Goal: Information Seeking & Learning: Learn about a topic

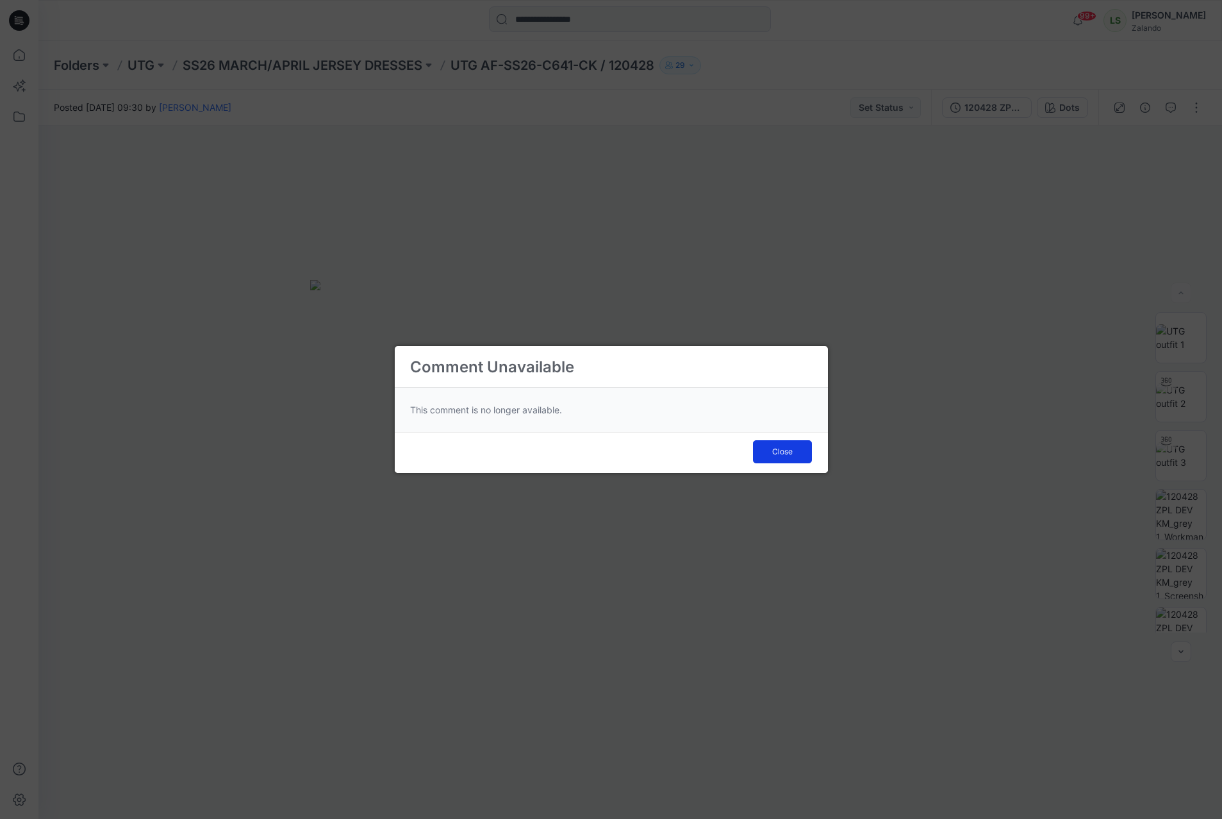
click at [792, 448] on span "Close" at bounding box center [782, 452] width 21 height 12
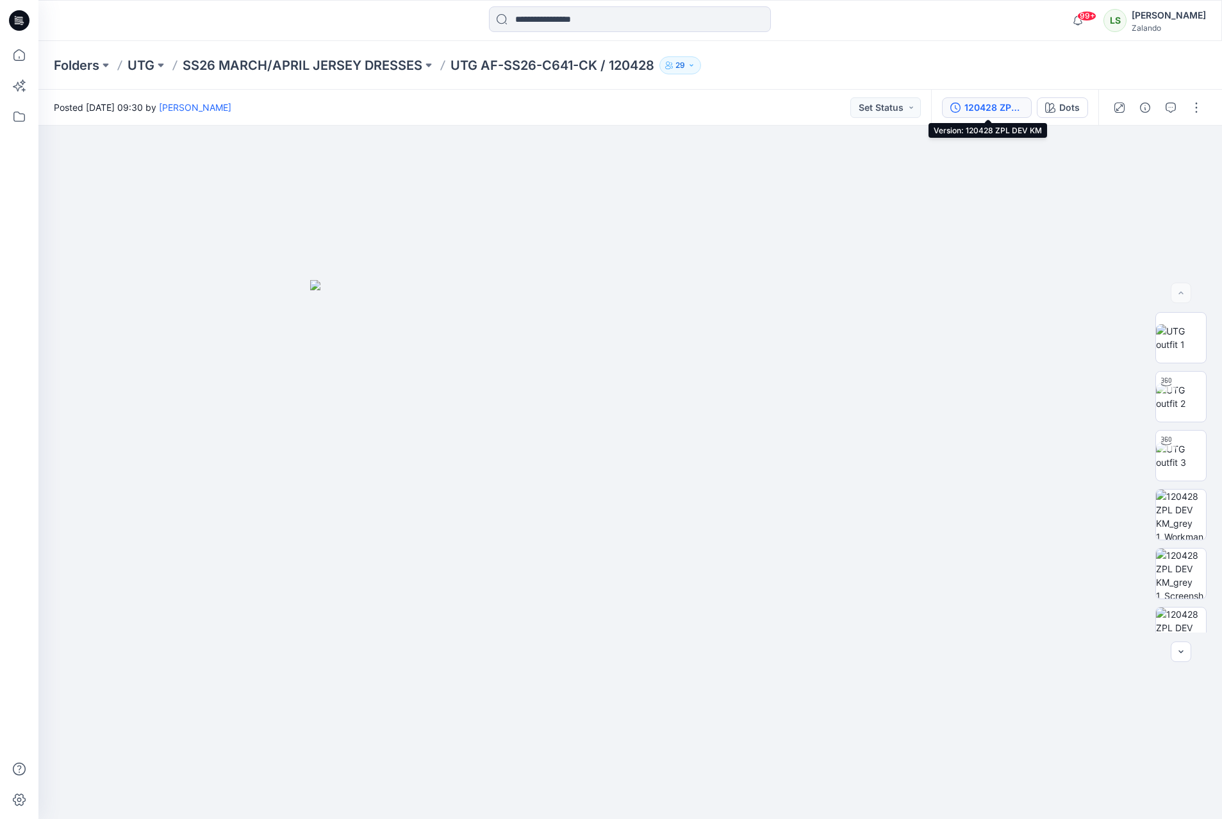
click at [993, 101] on div "120428 ZPL DEV KM" at bounding box center [993, 108] width 59 height 14
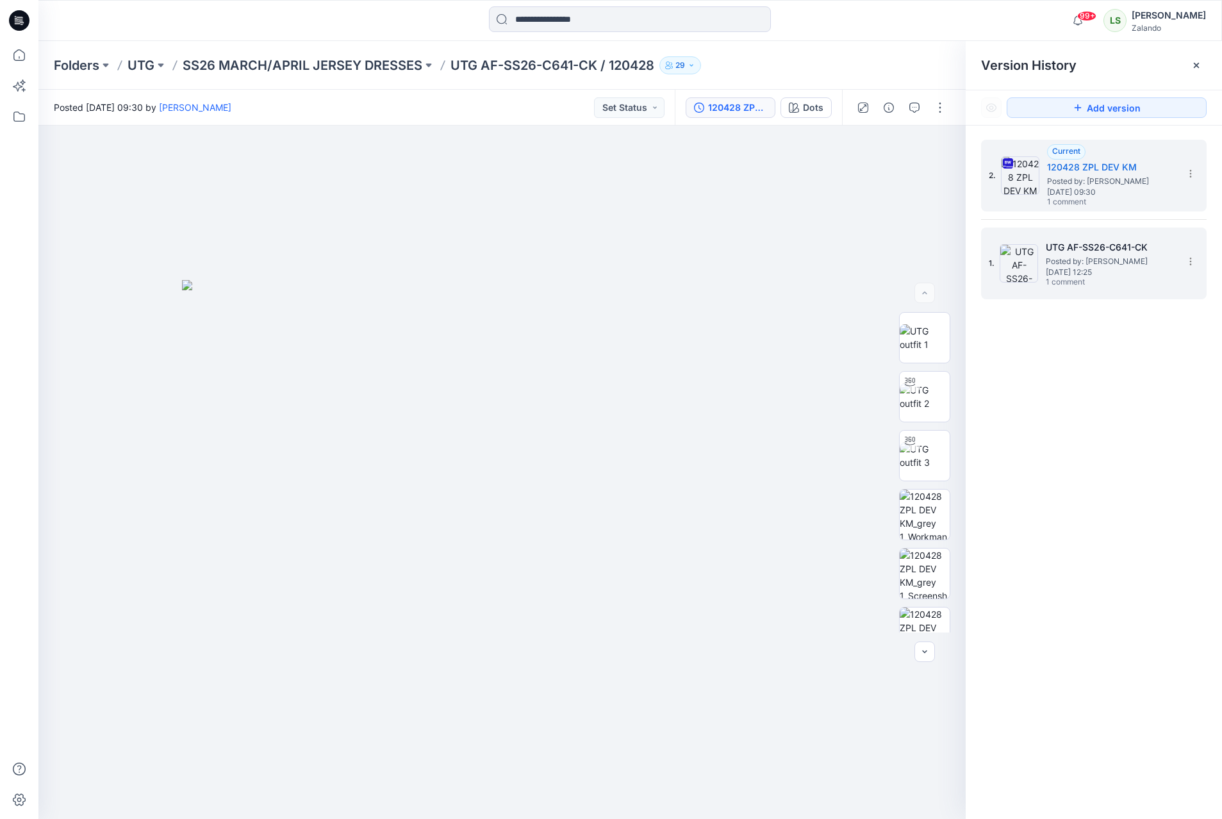
click at [1014, 266] on img at bounding box center [1018, 263] width 38 height 38
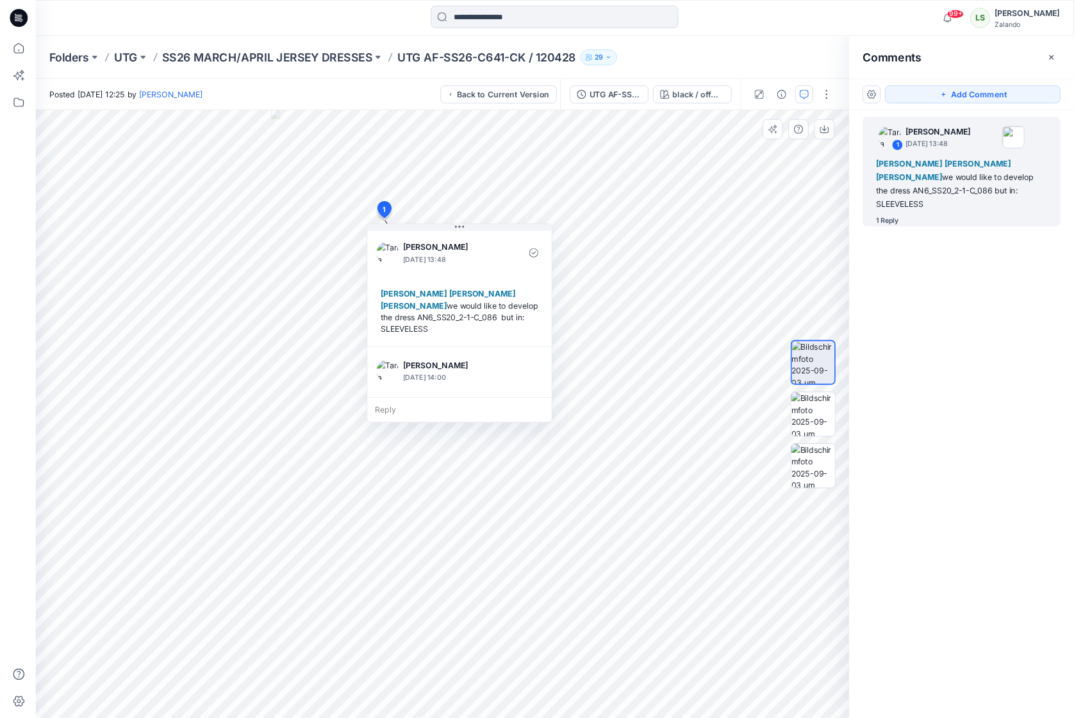
scroll to position [63, 0]
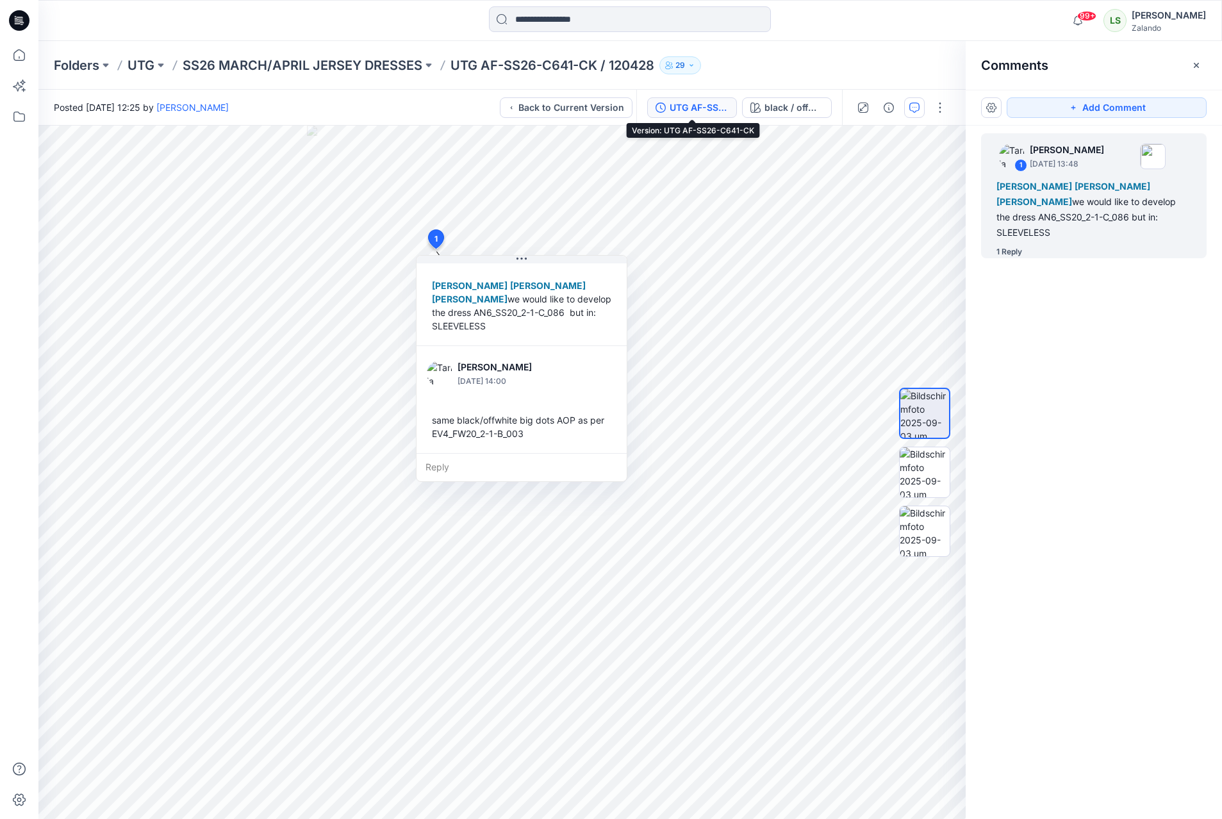
click at [703, 111] on div "UTG AF-SS26-C641-CK" at bounding box center [699, 108] width 59 height 14
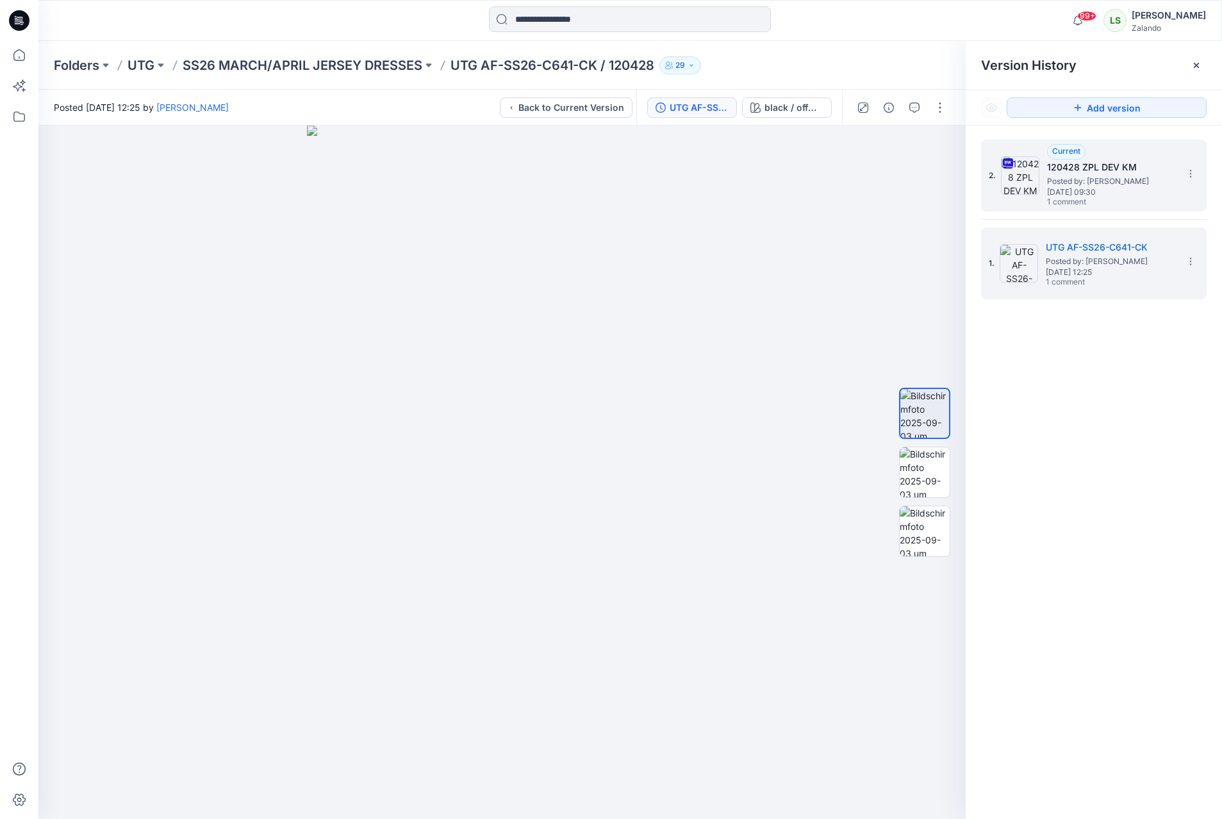
click at [1148, 168] on h5 "120428 ZPL DEV KM" at bounding box center [1111, 167] width 128 height 15
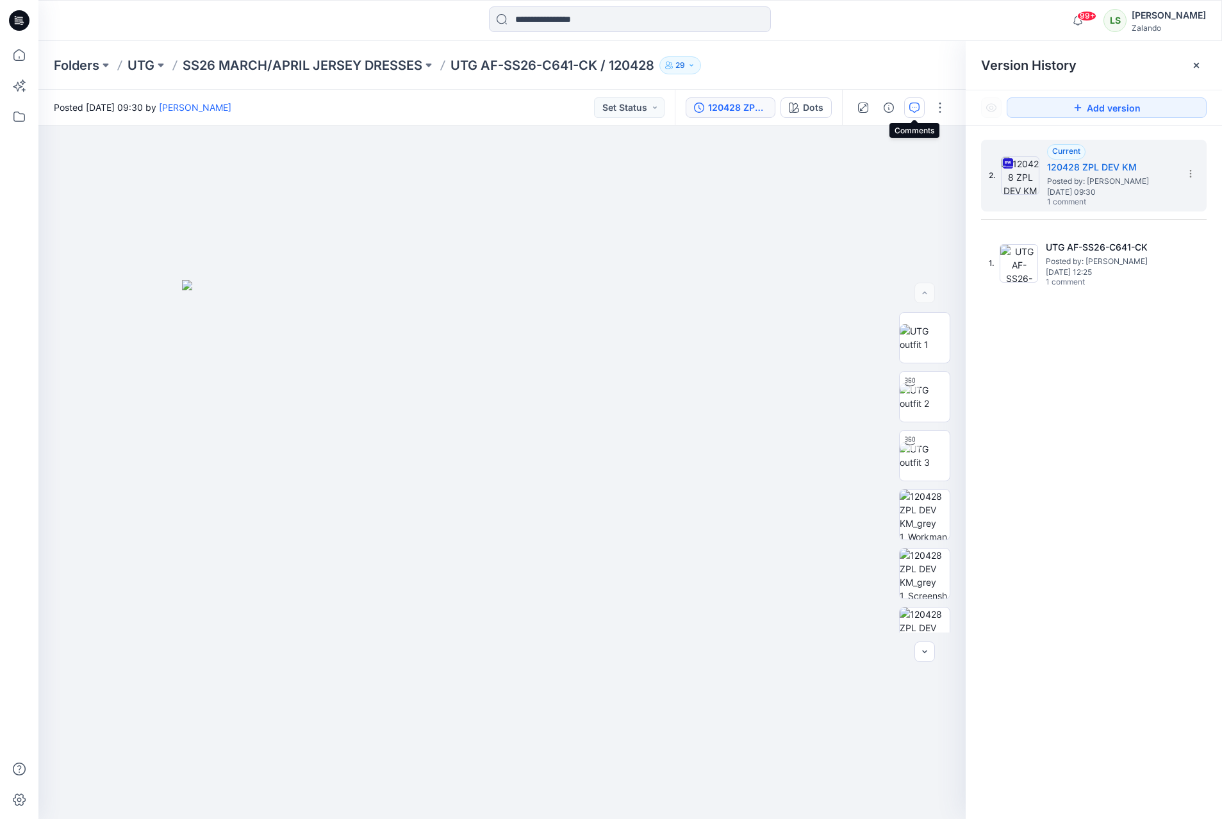
click at [908, 111] on button "button" at bounding box center [914, 107] width 21 height 21
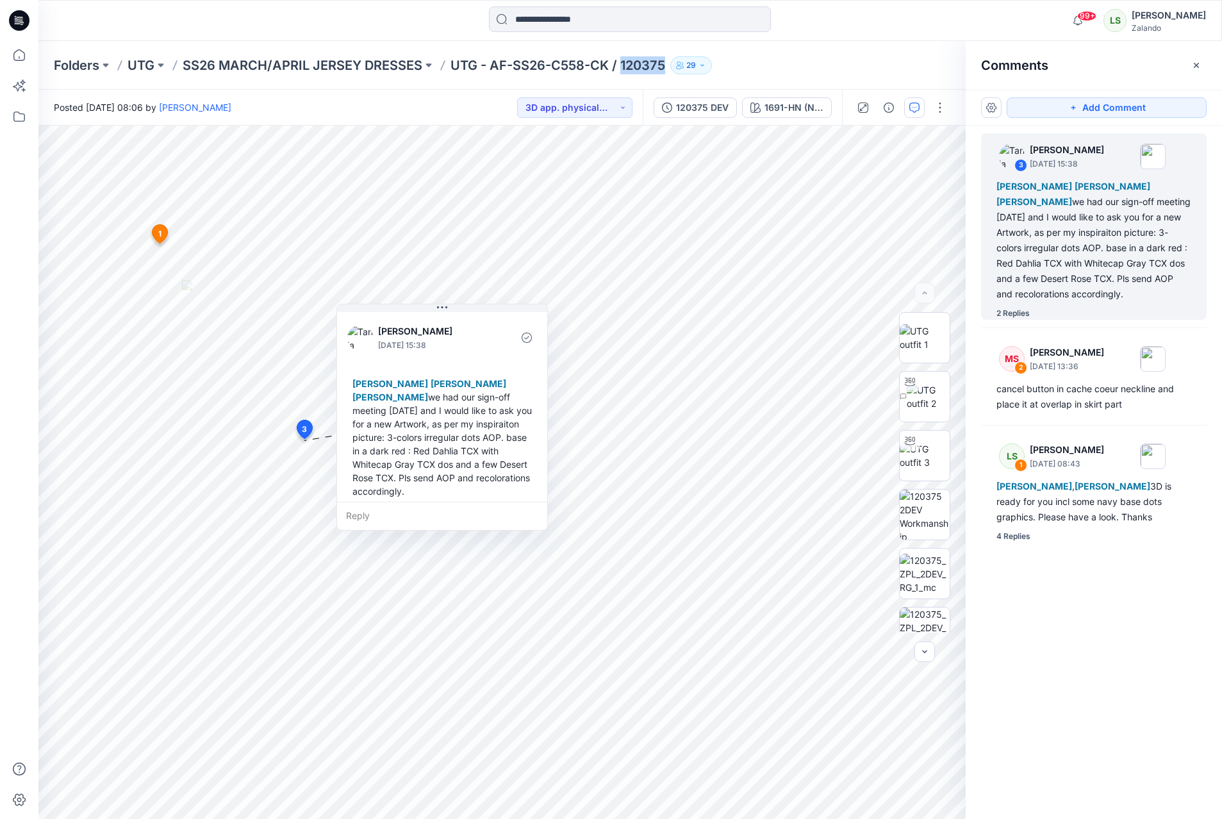
drag, startPoint x: 628, startPoint y: 69, endPoint x: 669, endPoint y: 65, distance: 41.2
click at [669, 65] on div "Folders UTG SS26 MARCH/APRIL JERSEY DRESSES UTG - AF-SS26-C558-CK / 120375 29" at bounding box center [580, 65] width 1053 height 18
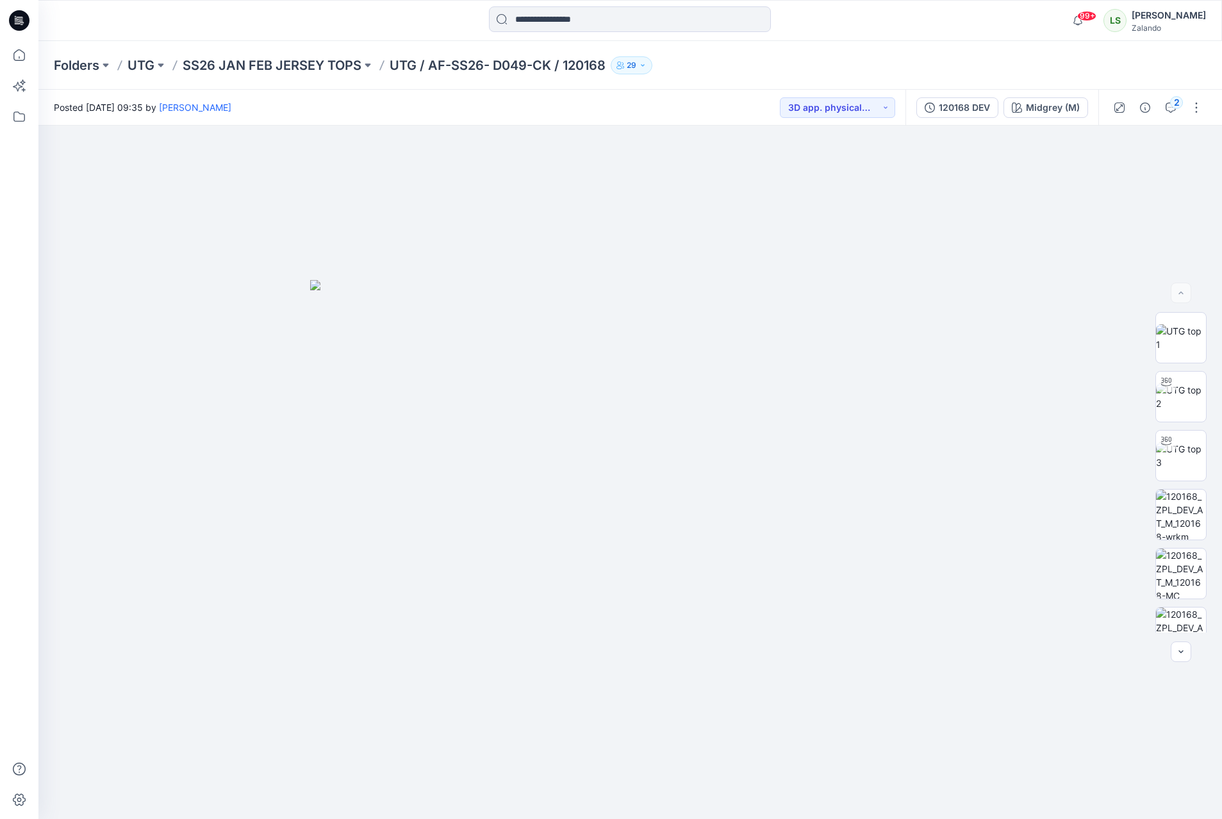
click at [16, 19] on icon at bounding box center [16, 18] width 3 height 1
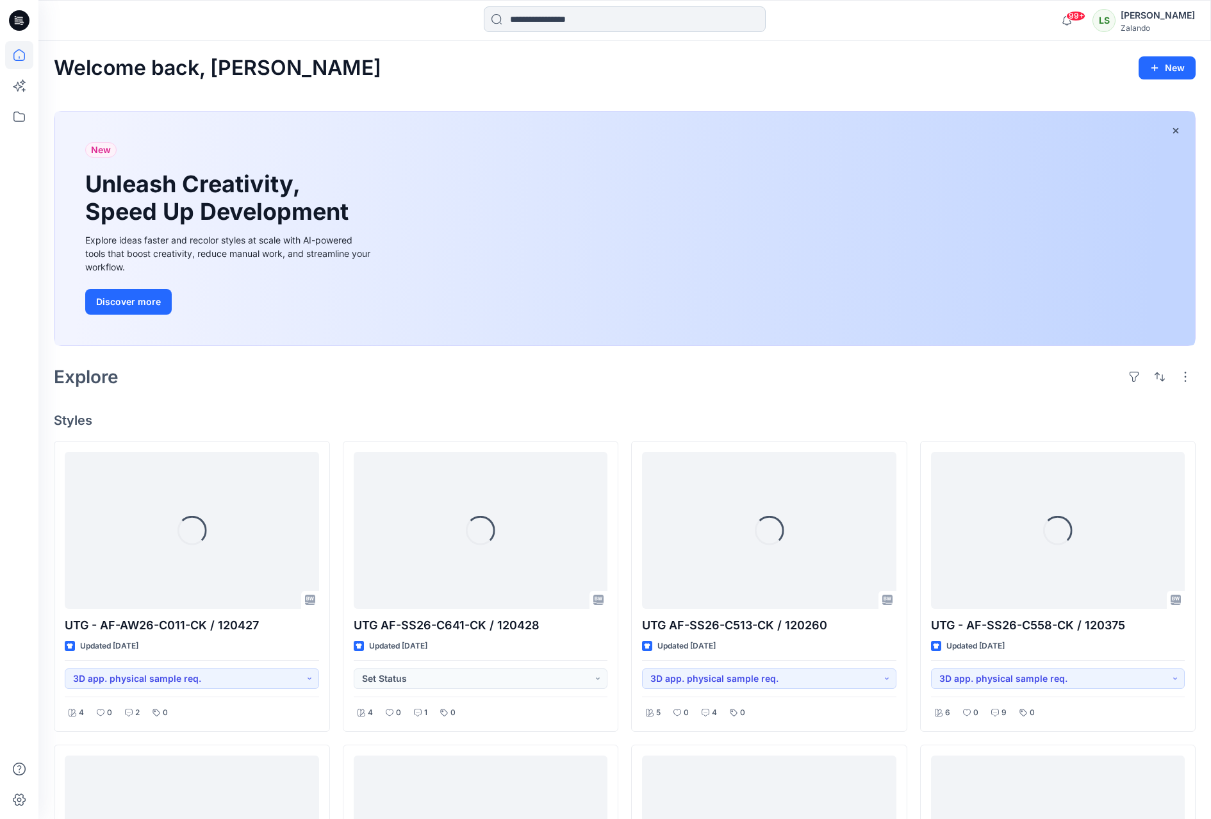
click at [627, 23] on input at bounding box center [625, 19] width 282 height 26
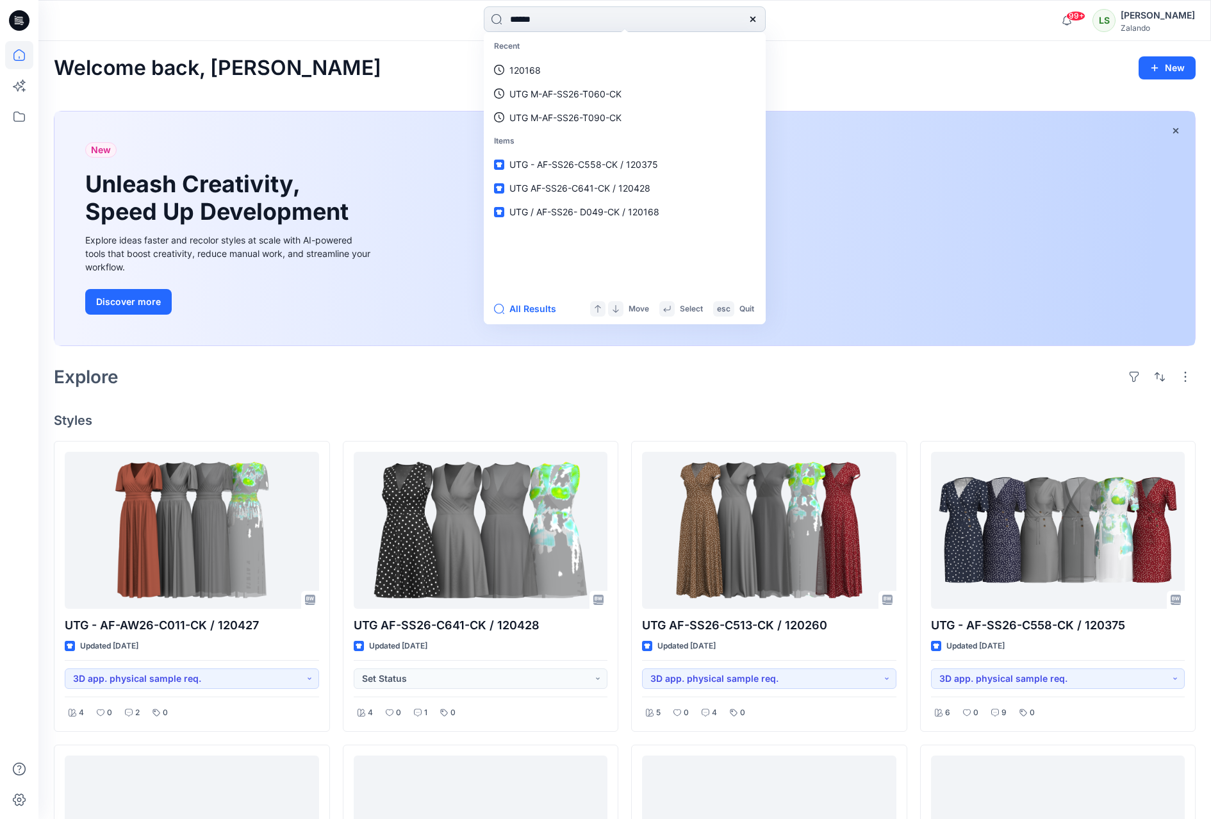
type input "******"
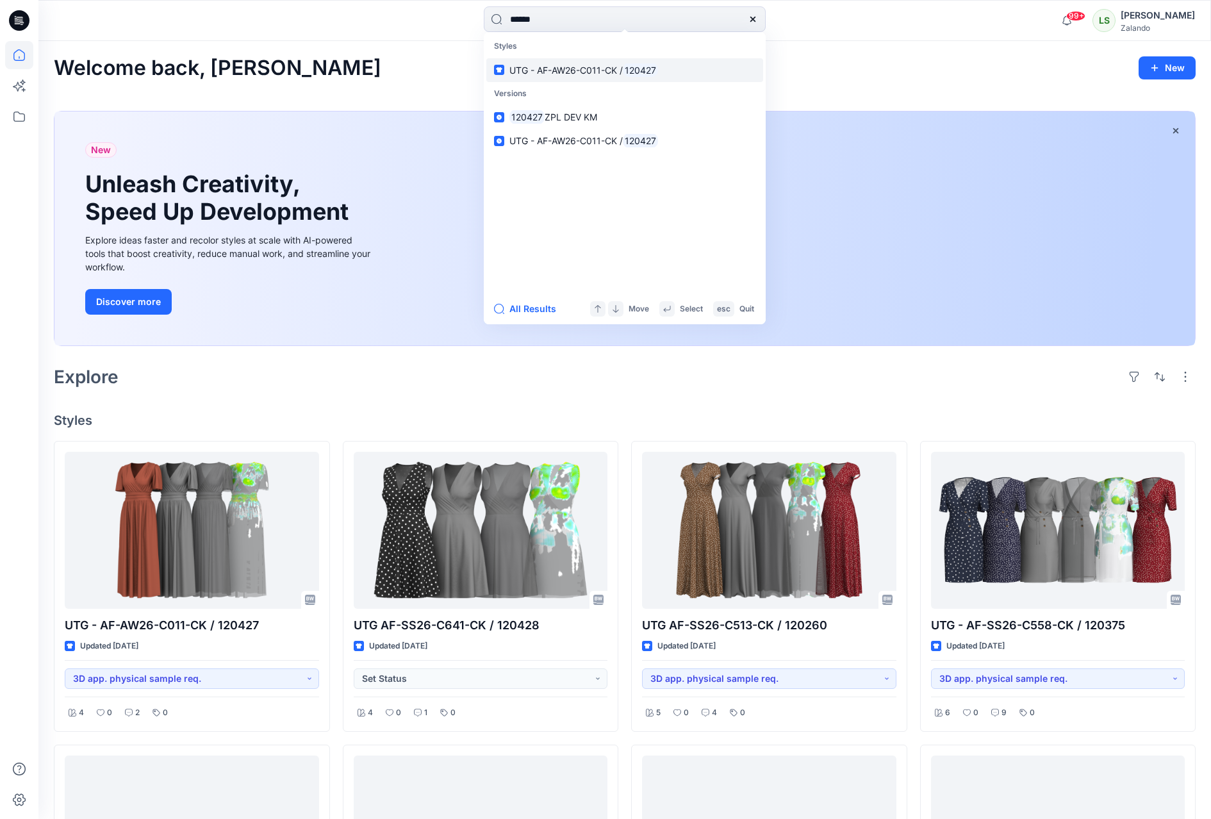
click at [617, 74] on span "UTG - AF-AW26-C011-CK /" at bounding box center [565, 70] width 113 height 11
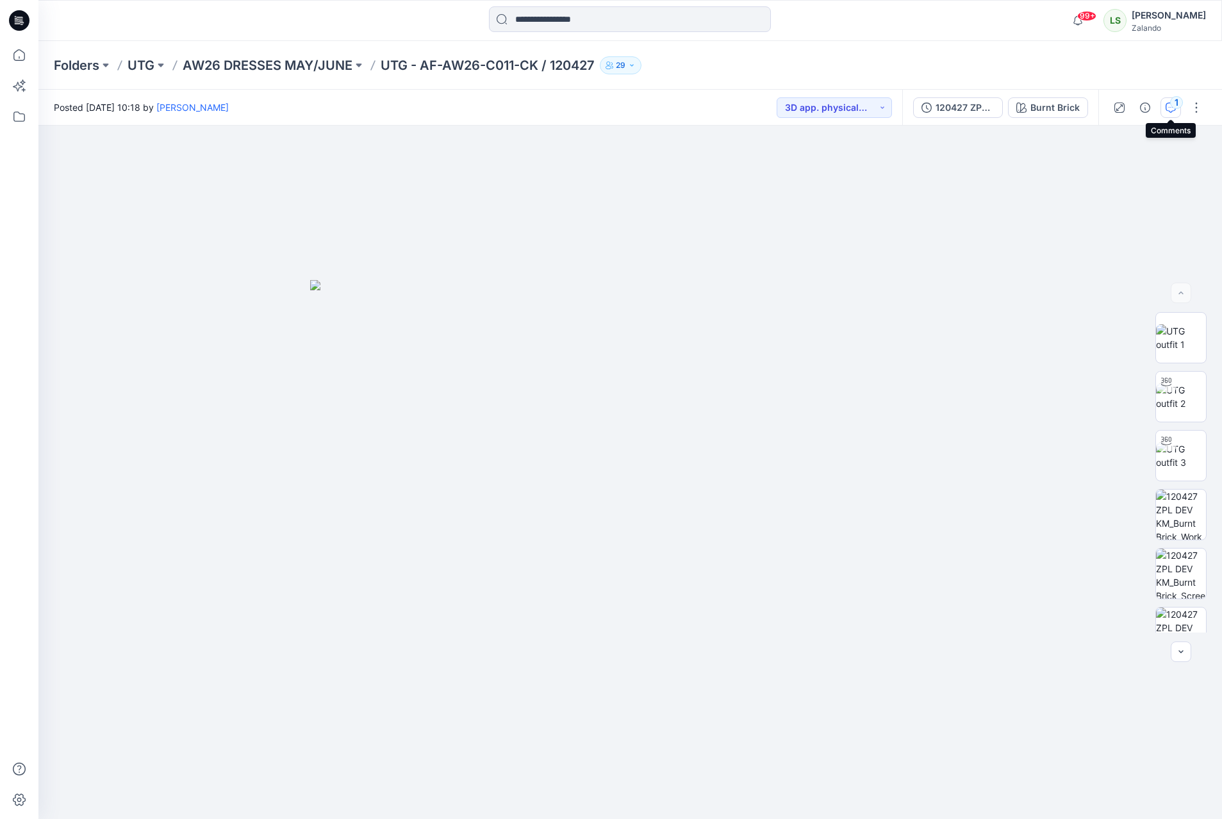
click at [1164, 107] on button "1" at bounding box center [1170, 107] width 21 height 21
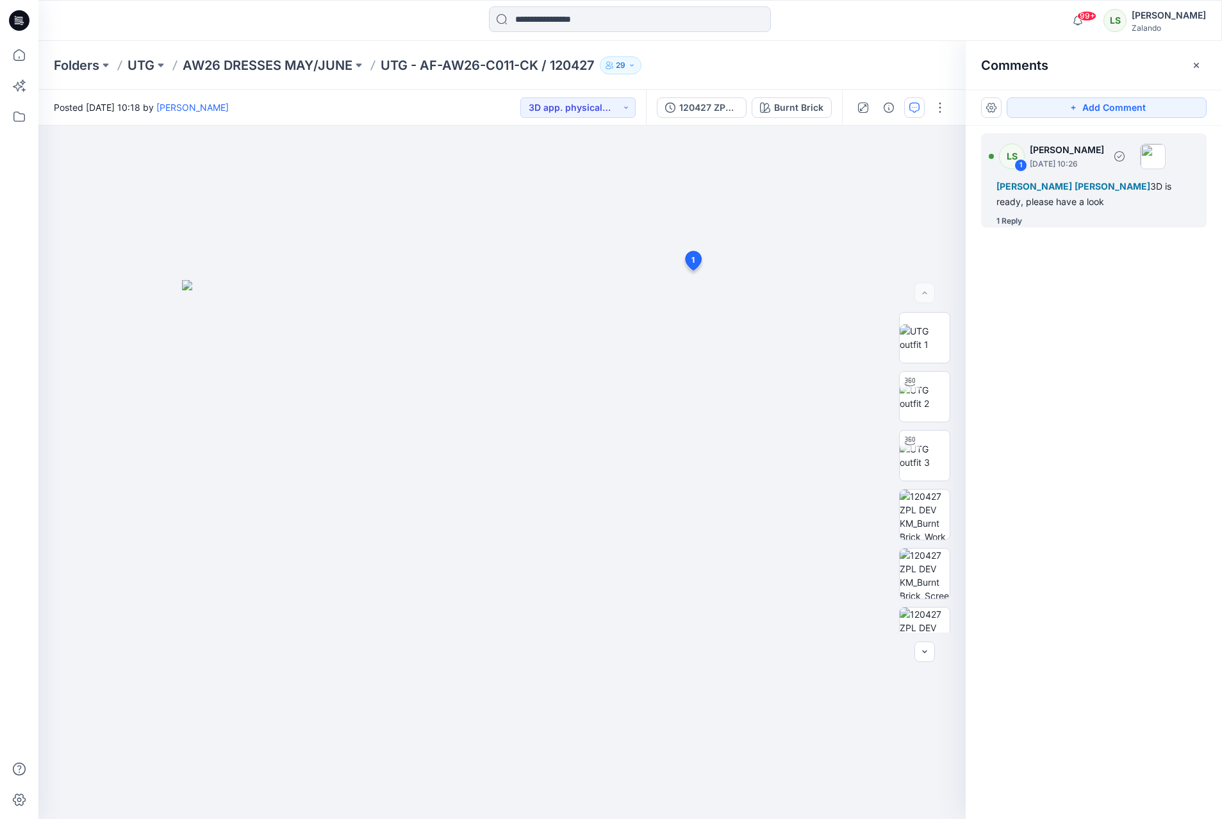
click at [1011, 219] on div "1 Reply" at bounding box center [1009, 221] width 26 height 13
